Goal: Task Accomplishment & Management: Complete application form

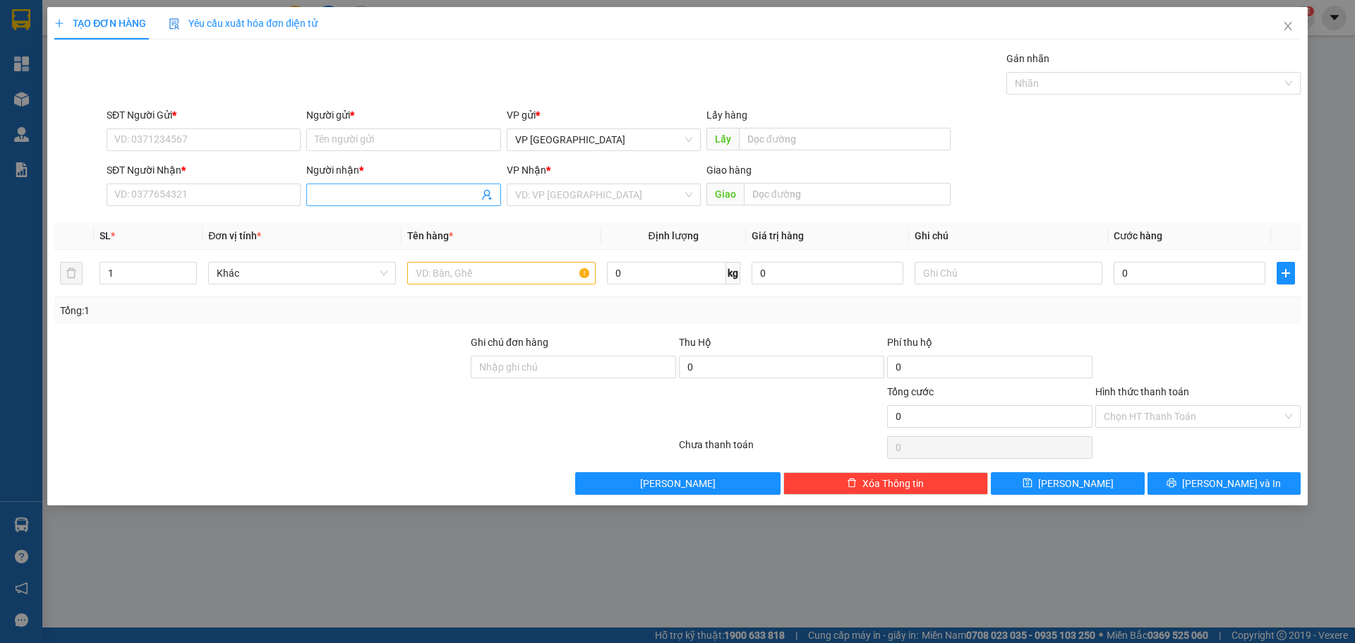
click at [350, 205] on span at bounding box center [403, 194] width 194 height 23
type input "nhat cuo"
click at [375, 247] on div "NHẬT CƯỜNG - 0905882558" at bounding box center [403, 246] width 177 height 16
type input "0905882558"
drag, startPoint x: 396, startPoint y: 199, endPoint x: 229, endPoint y: 188, distance: 166.9
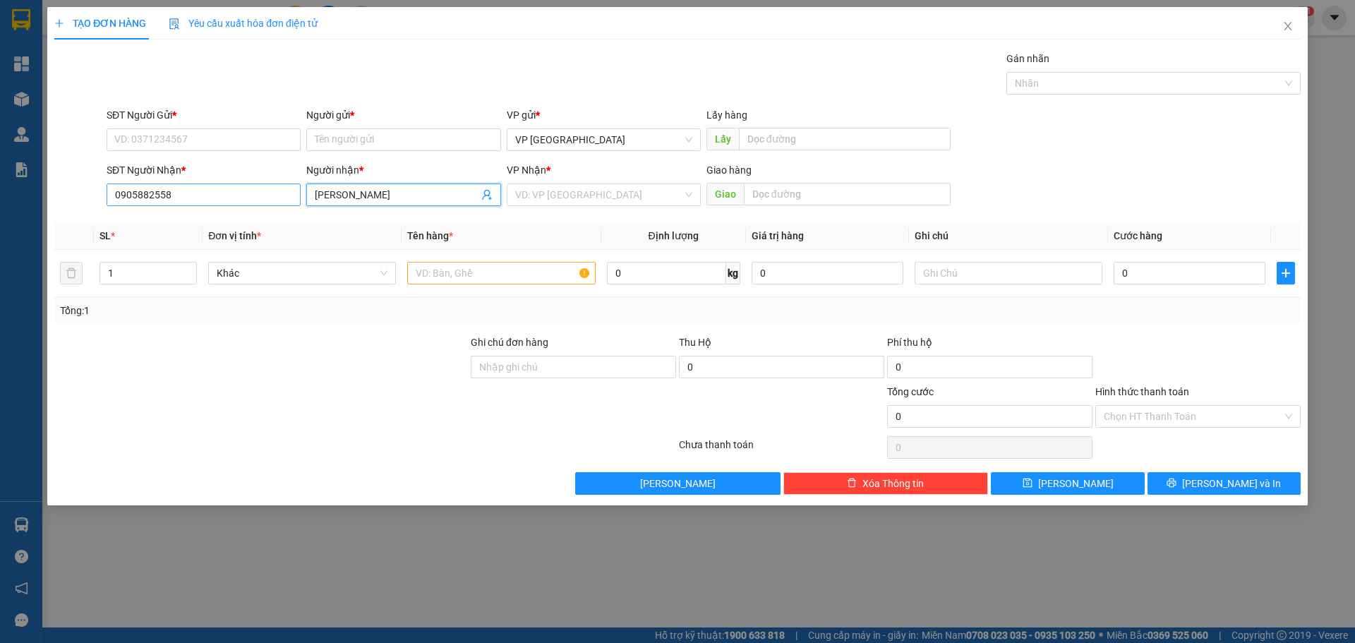
click at [229, 188] on div "SĐT Người Nhận * 0905882558 Người nhận * NHẬT CƯỜNG NHẬT CƯỜNG VP Nhận * VD: VP…" at bounding box center [704, 186] width 1200 height 49
type input "[PERSON_NAME]"
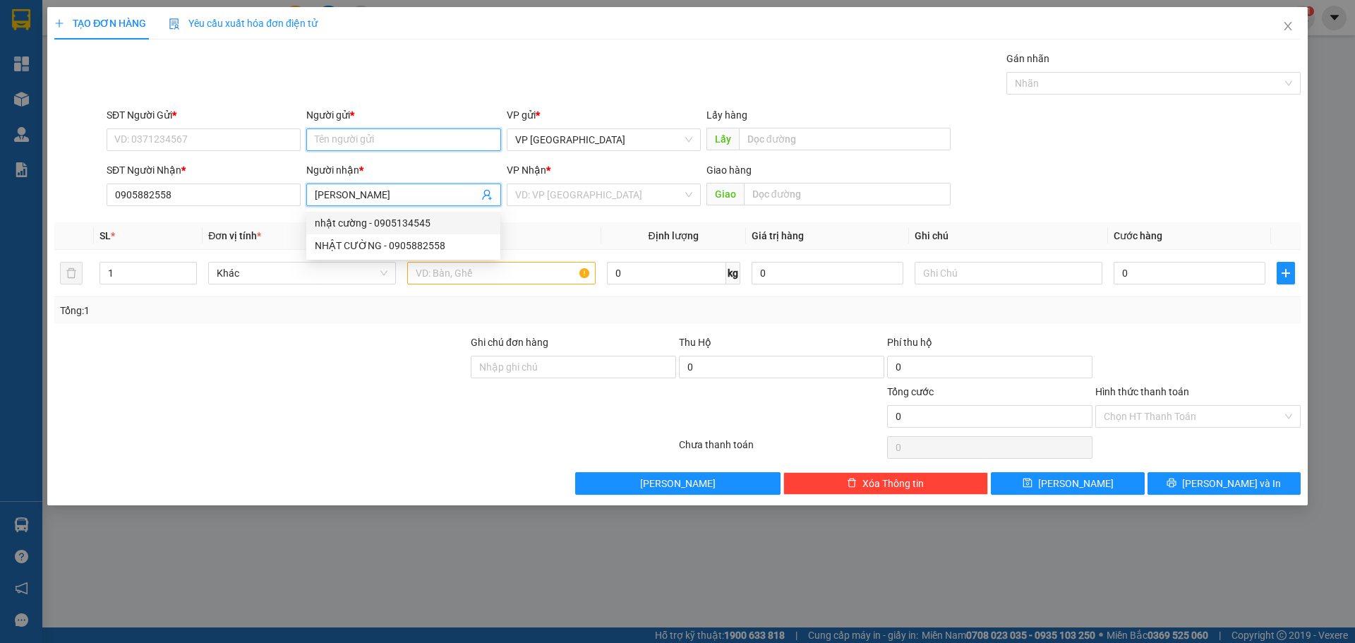
click at [388, 131] on input "Người gửi *" at bounding box center [403, 139] width 194 height 23
paste input "[PERSON_NAME]"
type input "[PERSON_NAME]"
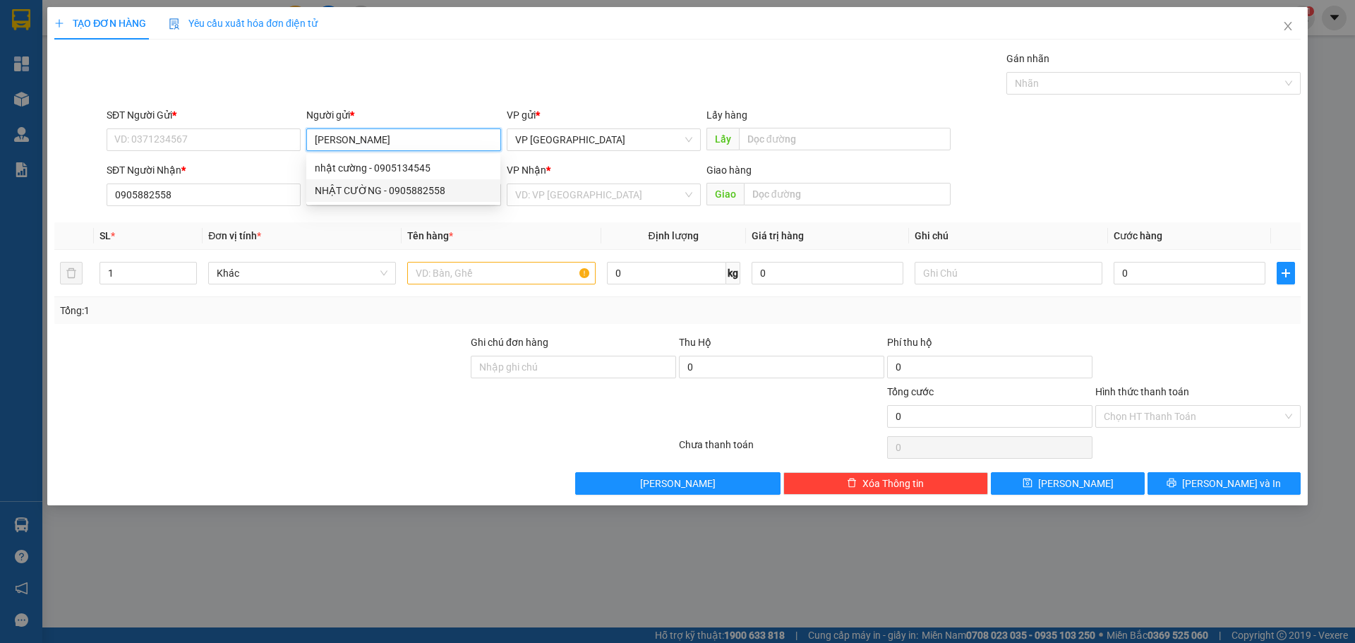
drag, startPoint x: 382, startPoint y: 191, endPoint x: 372, endPoint y: 222, distance: 32.6
click at [381, 191] on div "NHẬT CƯỜNG - 0905882558" at bounding box center [403, 191] width 177 height 16
type input "0905882558"
type input "[PERSON_NAME]"
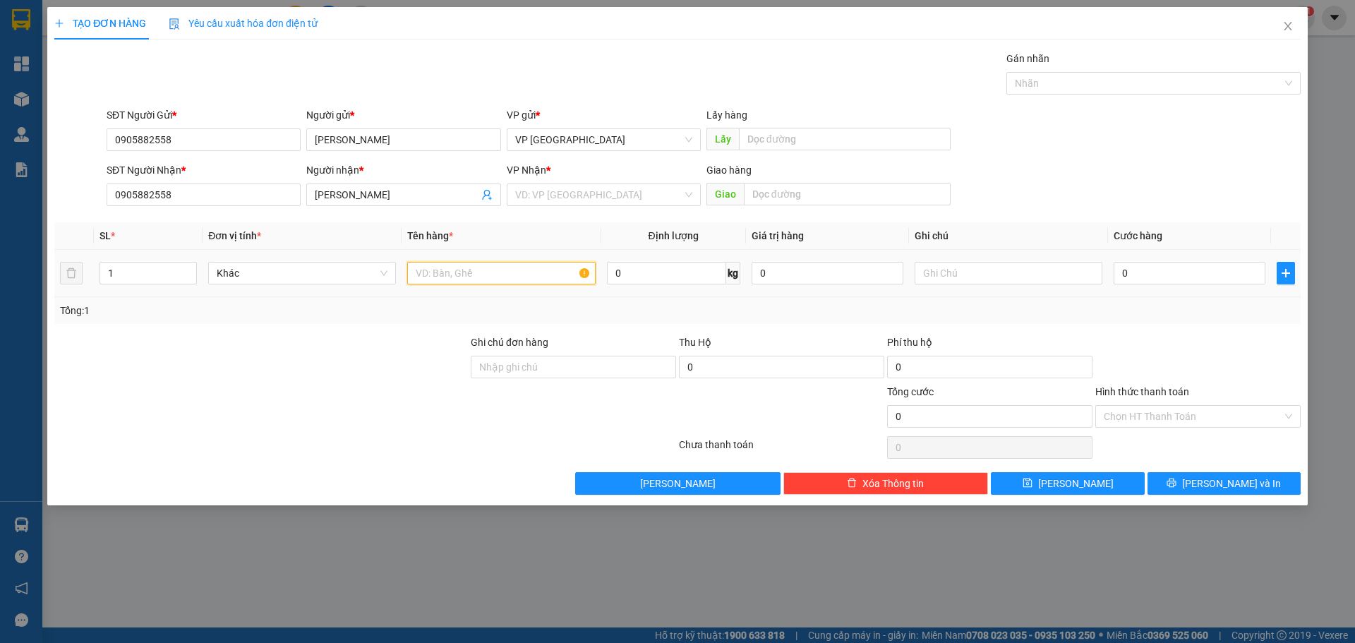
click at [481, 273] on input "text" at bounding box center [501, 273] width 188 height 23
type input "kien"
click at [611, 201] on input "search" at bounding box center [598, 194] width 167 height 21
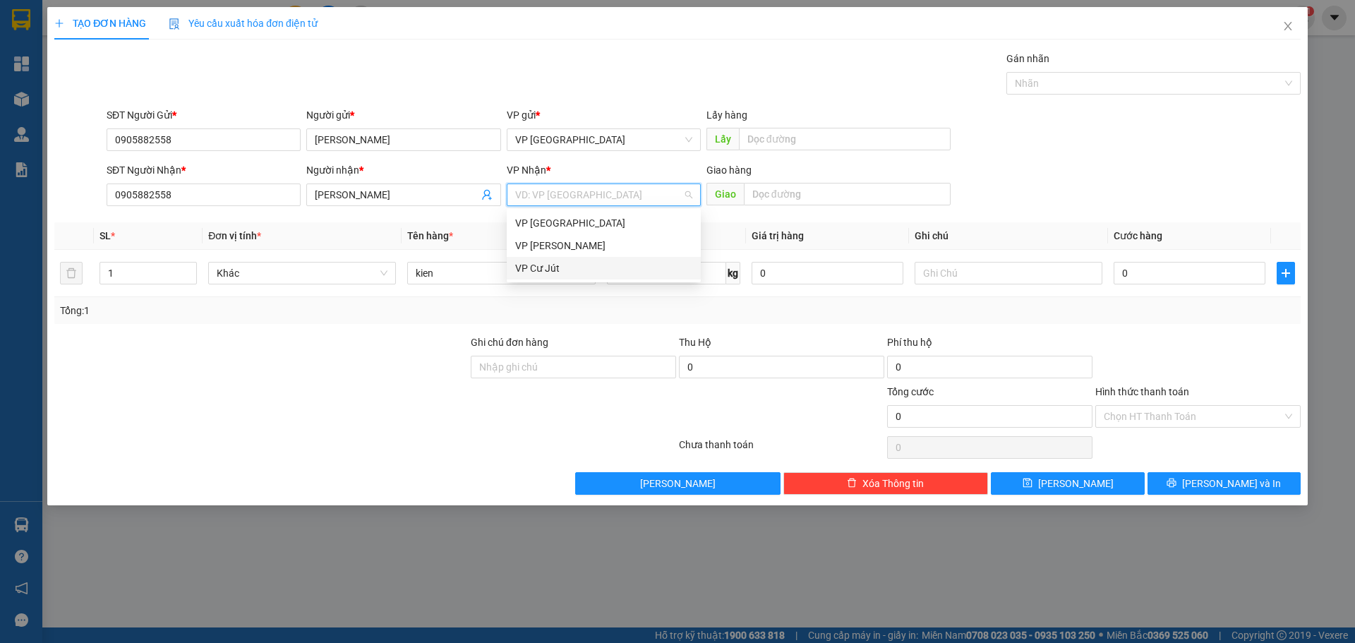
click at [564, 263] on div "VP Cư Jút" at bounding box center [603, 268] width 177 height 16
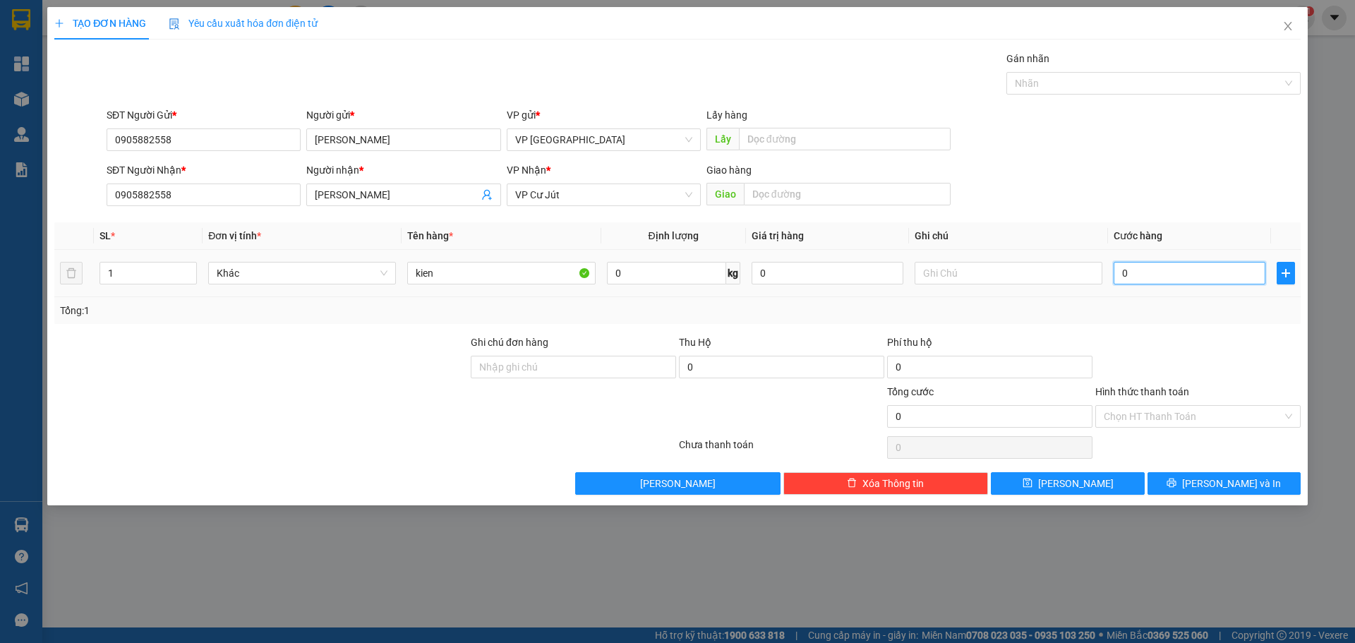
click at [1222, 267] on input "0" at bounding box center [1189, 273] width 152 height 23
type input "5"
type input "50"
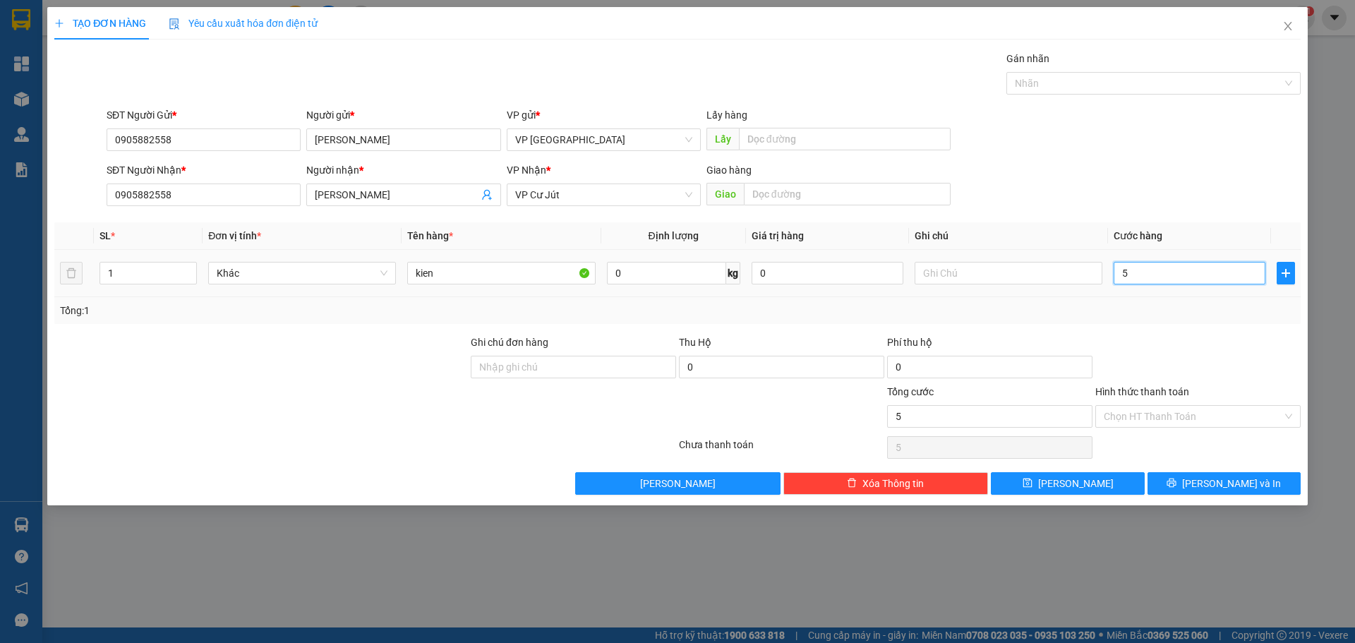
type input "50"
type input "500"
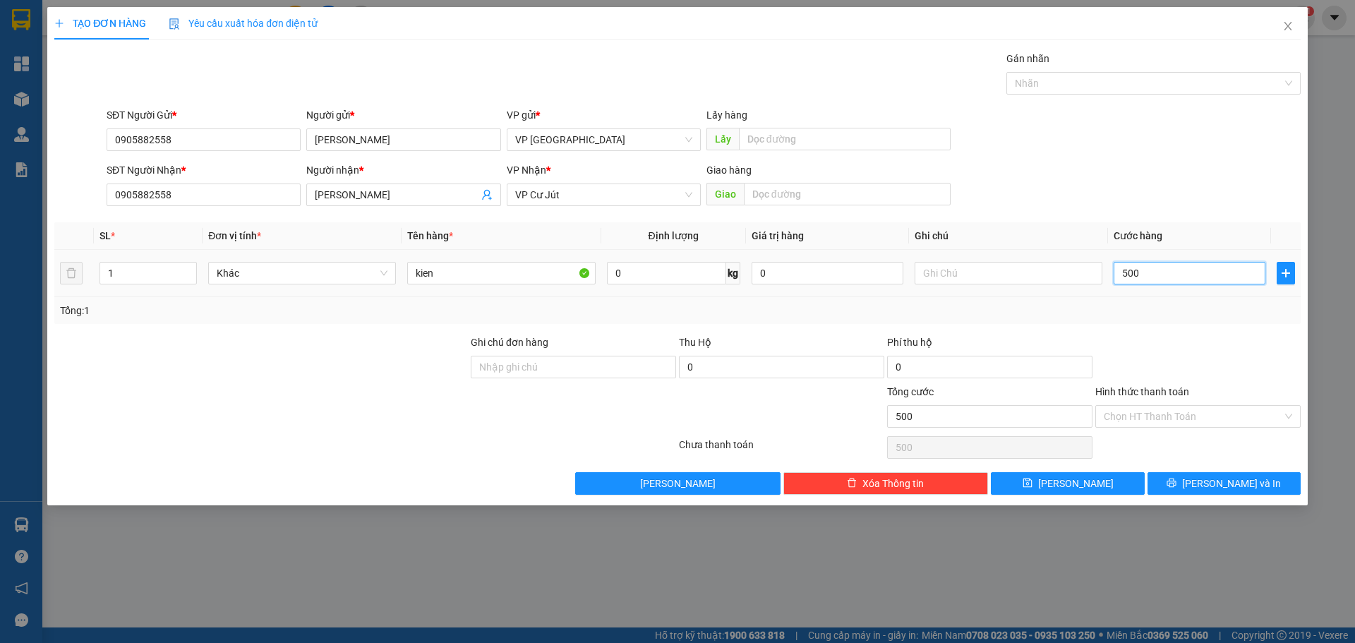
type input "5.000"
type input "50.000"
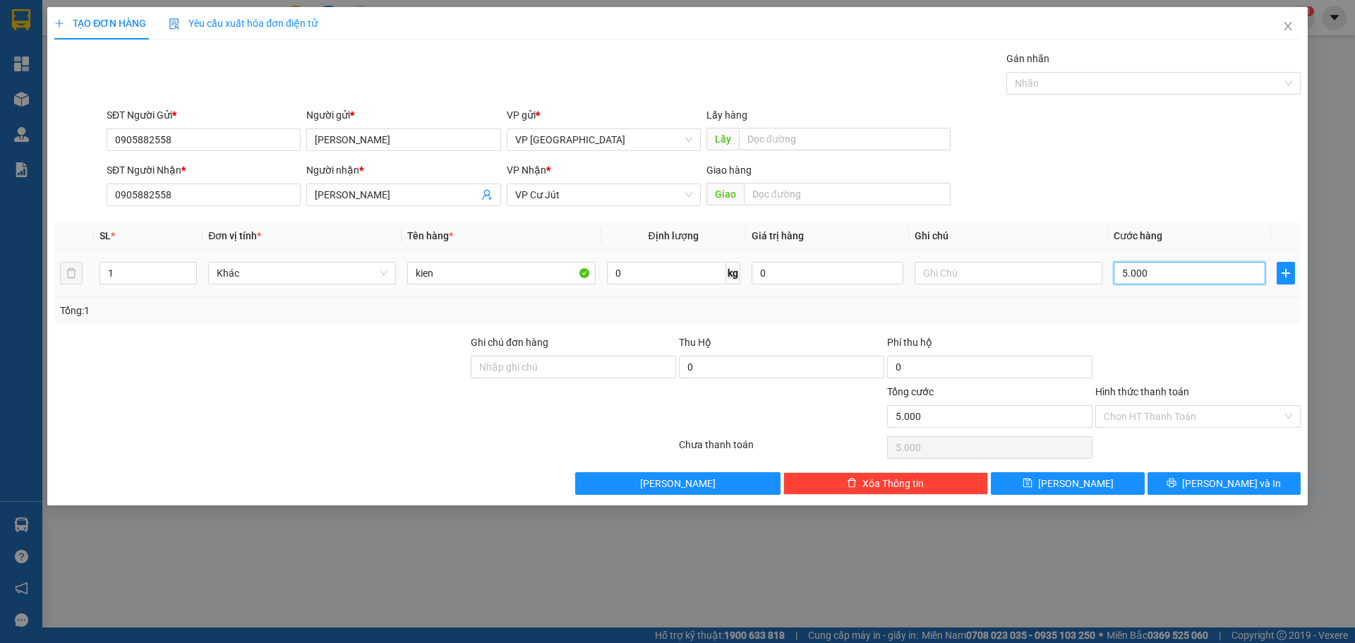
type input "50.000"
click at [1200, 475] on button "[PERSON_NAME] và In" at bounding box center [1223, 483] width 153 height 23
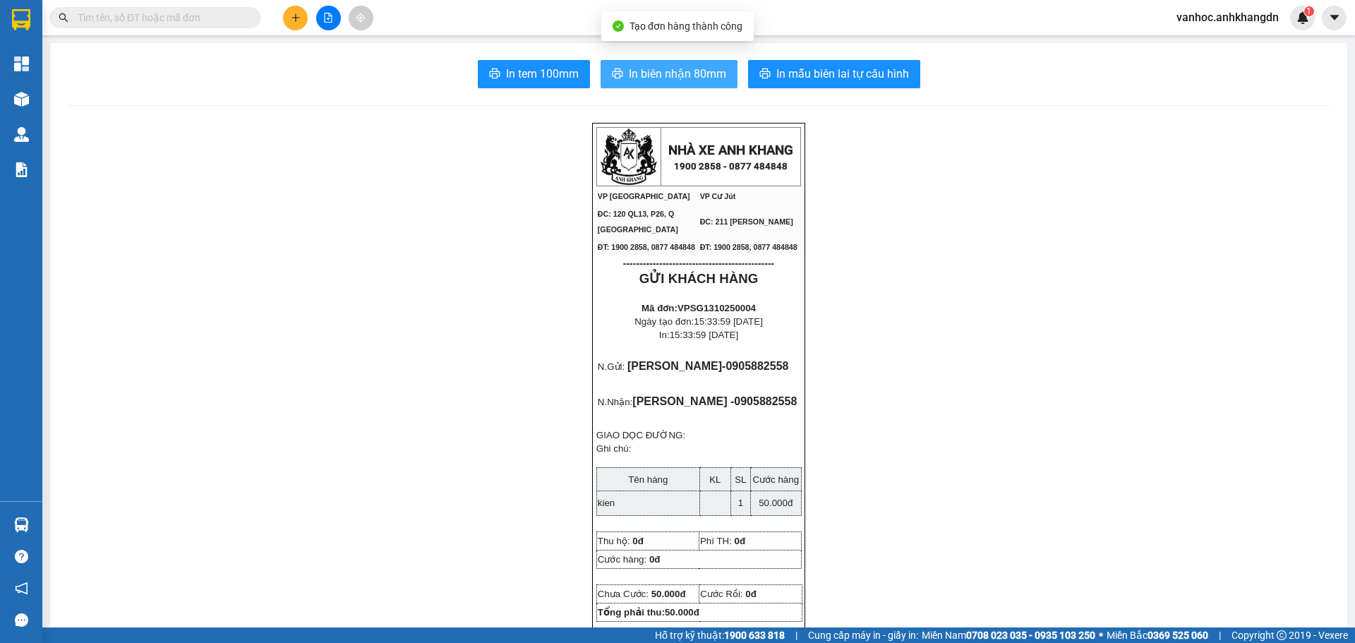
click at [677, 64] on button "In biên nhận 80mm" at bounding box center [668, 74] width 137 height 28
